Goal: Information Seeking & Learning: Learn about a topic

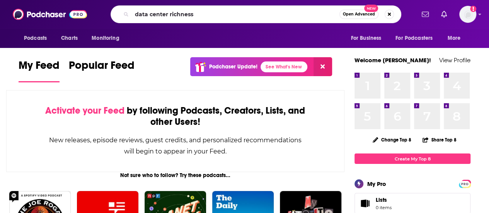
type input "data center richness"
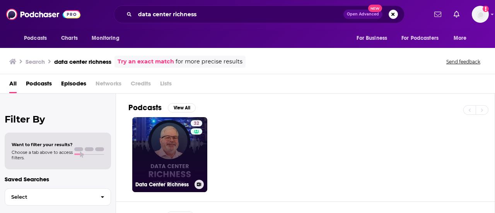
click at [190, 144] on link "32 Data Center Richness" at bounding box center [169, 154] width 75 height 75
